Goal: Information Seeking & Learning: Learn about a topic

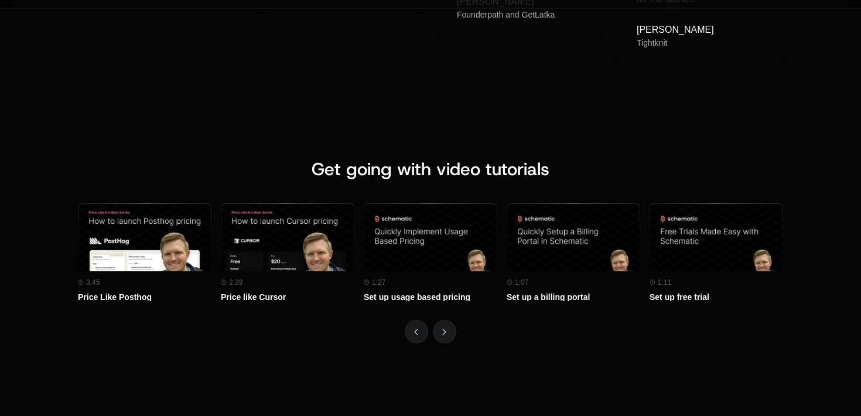
scroll to position [5105, 0]
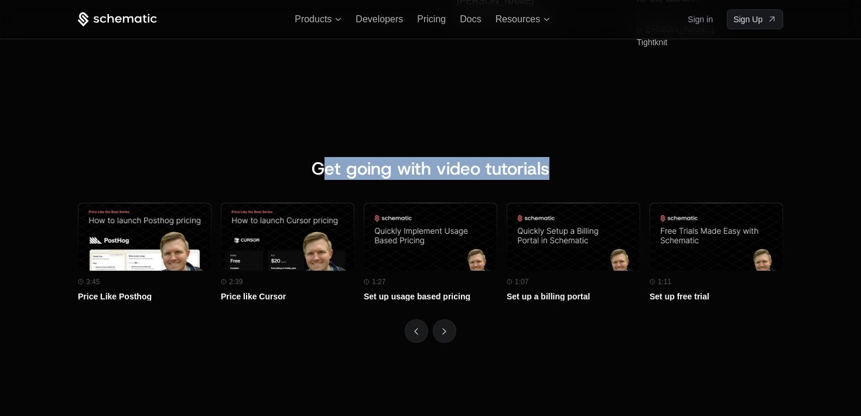
drag, startPoint x: 319, startPoint y: 163, endPoint x: 580, endPoint y: 166, distance: 261.2
click at [580, 166] on div "Get going with video tutorials" at bounding box center [430, 180] width 705 height 45
drag, startPoint x: 555, startPoint y: 170, endPoint x: 264, endPoint y: 170, distance: 291.6
click at [263, 170] on div "Get going with video tutorials" at bounding box center [430, 180] width 705 height 45
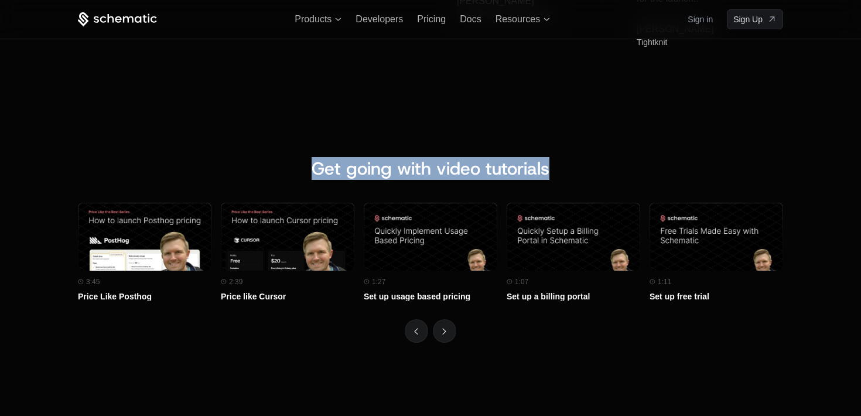
click at [312, 169] on span "Get going with video tutorials" at bounding box center [431, 168] width 238 height 23
drag, startPoint x: 302, startPoint y: 168, endPoint x: 598, endPoint y: 173, distance: 295.8
click at [598, 174] on div "Get going with video tutorials" at bounding box center [430, 180] width 705 height 45
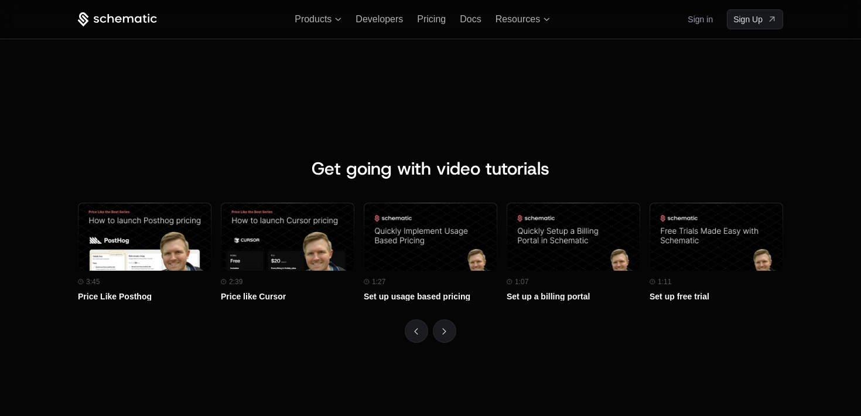
click at [501, 153] on div "Get going with video tutorials Watch on Youtube 3:45 Price Like Posthog Watch o…" at bounding box center [430, 250] width 861 height 278
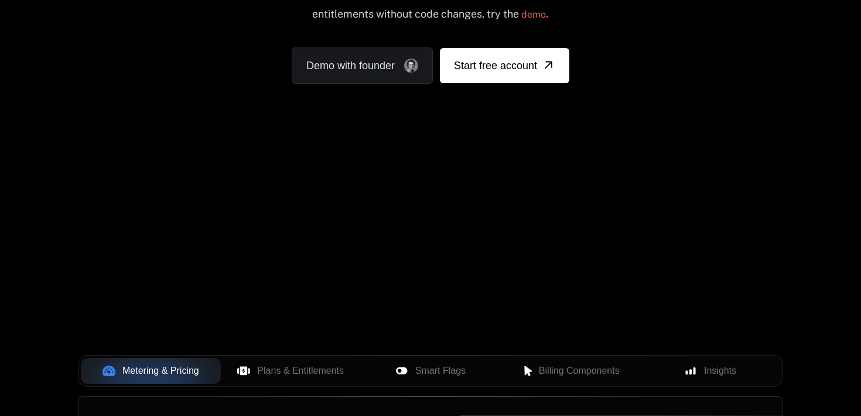
scroll to position [26, 0]
